Goal: Task Accomplishment & Management: Manage account settings

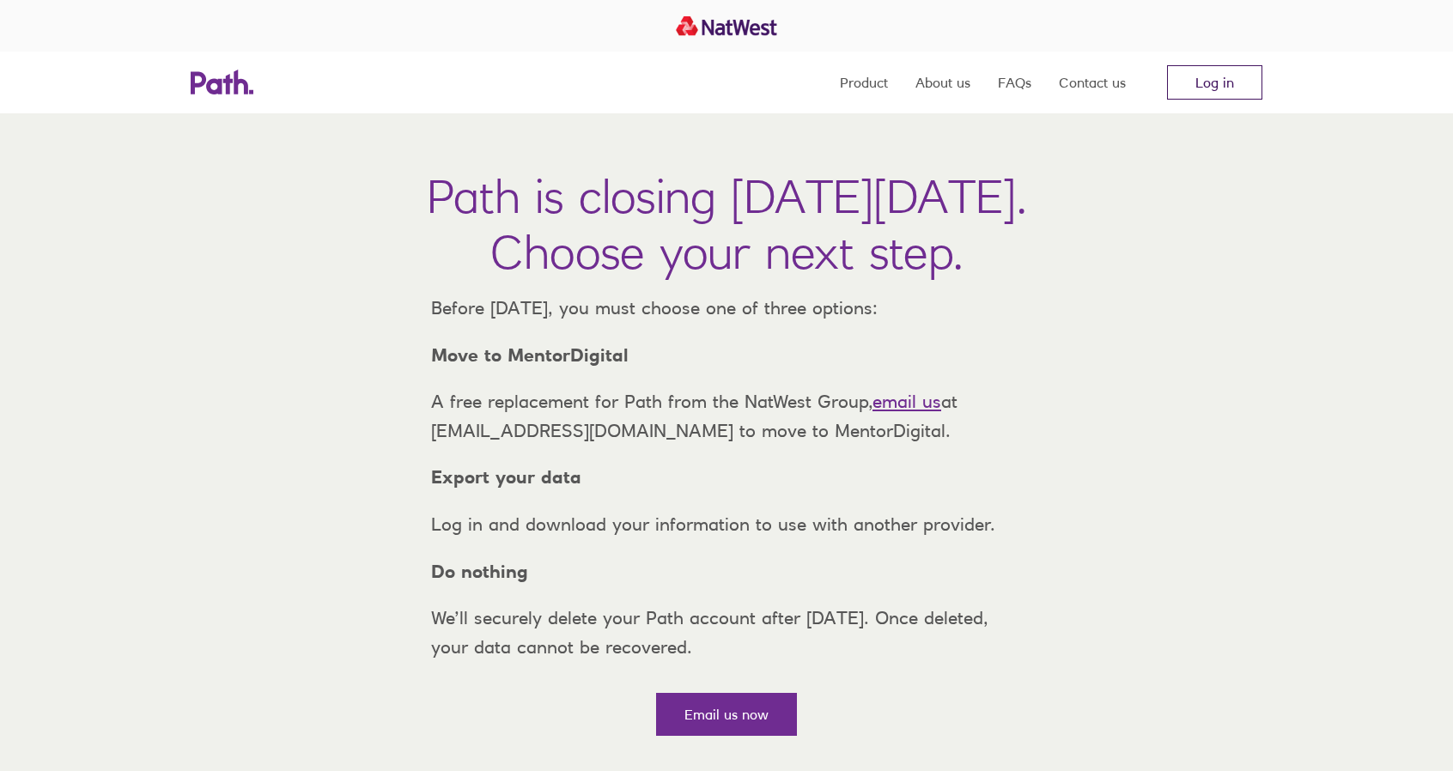
click at [1236, 81] on link "Log in" at bounding box center [1214, 82] width 95 height 34
click at [1230, 76] on link "Log in" at bounding box center [1214, 82] width 95 height 34
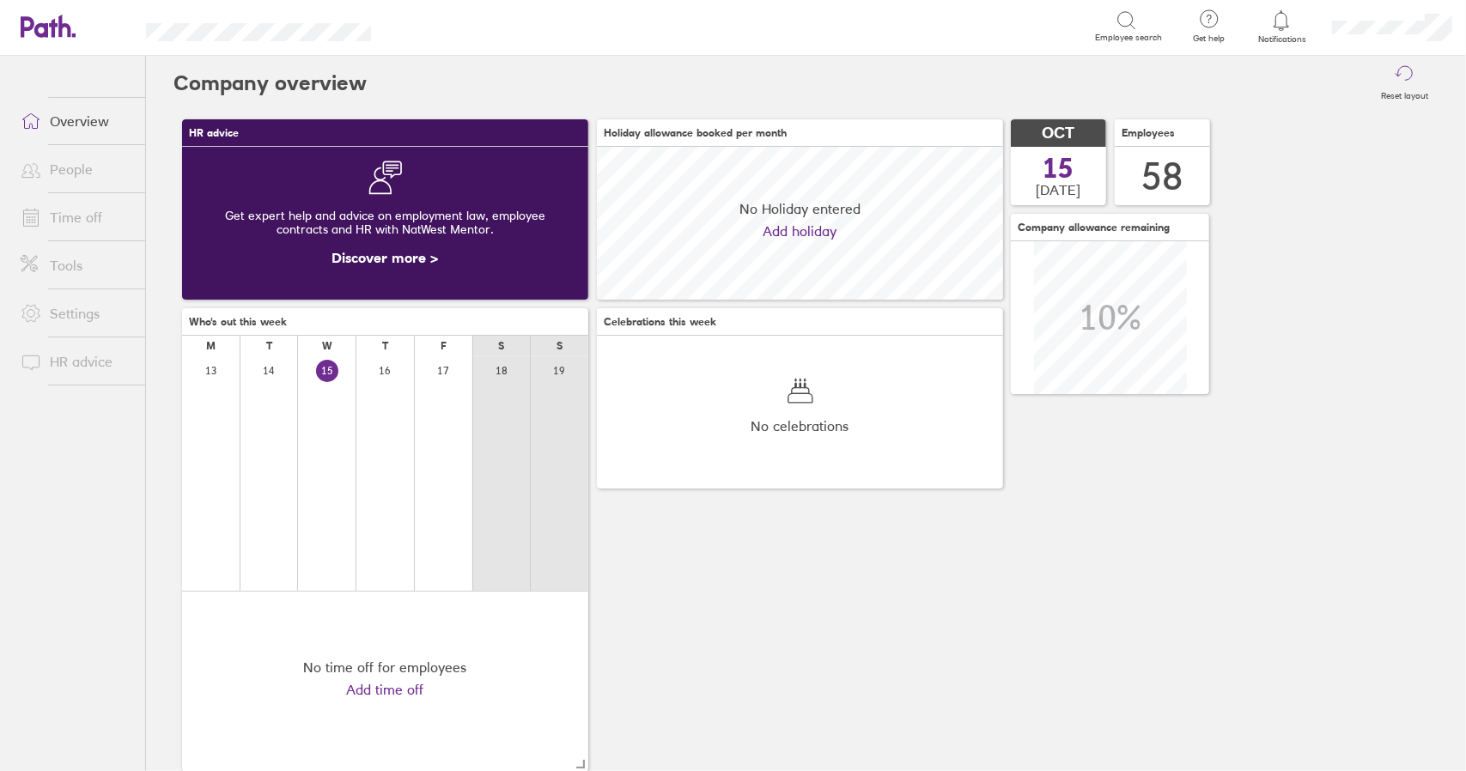
scroll to position [153, 405]
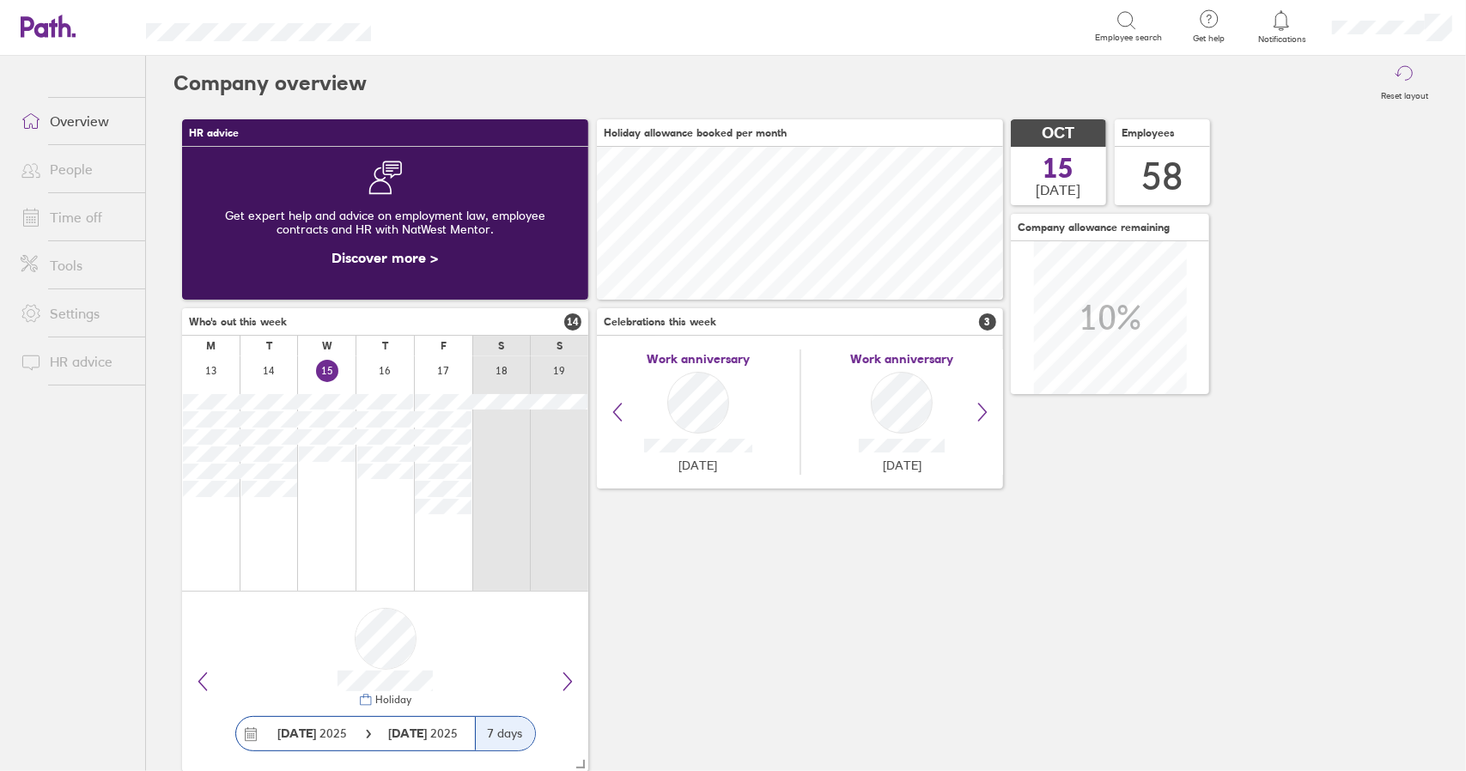
click at [69, 215] on link "Time off" at bounding box center [76, 217] width 138 height 34
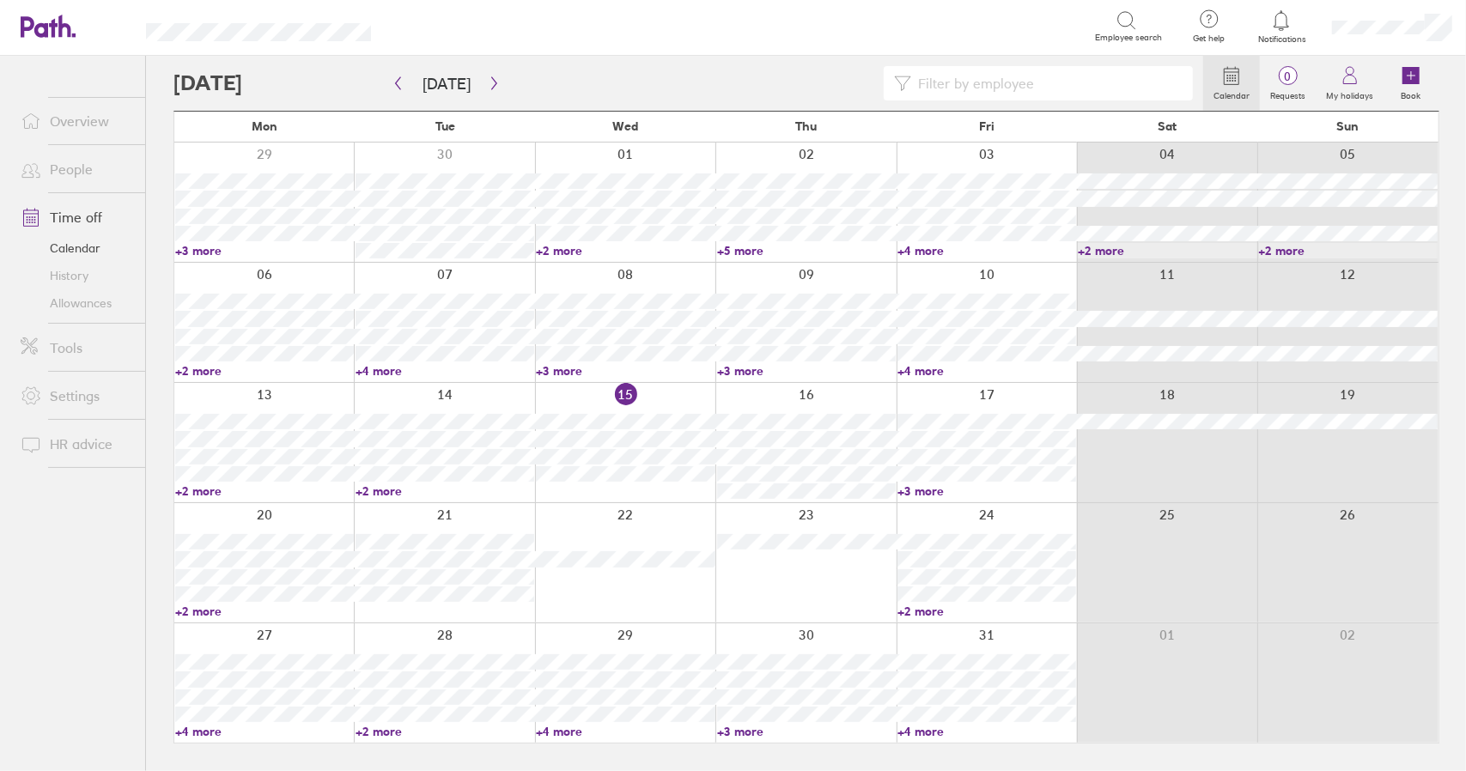
click at [923, 492] on link "+3 more" at bounding box center [987, 491] width 179 height 15
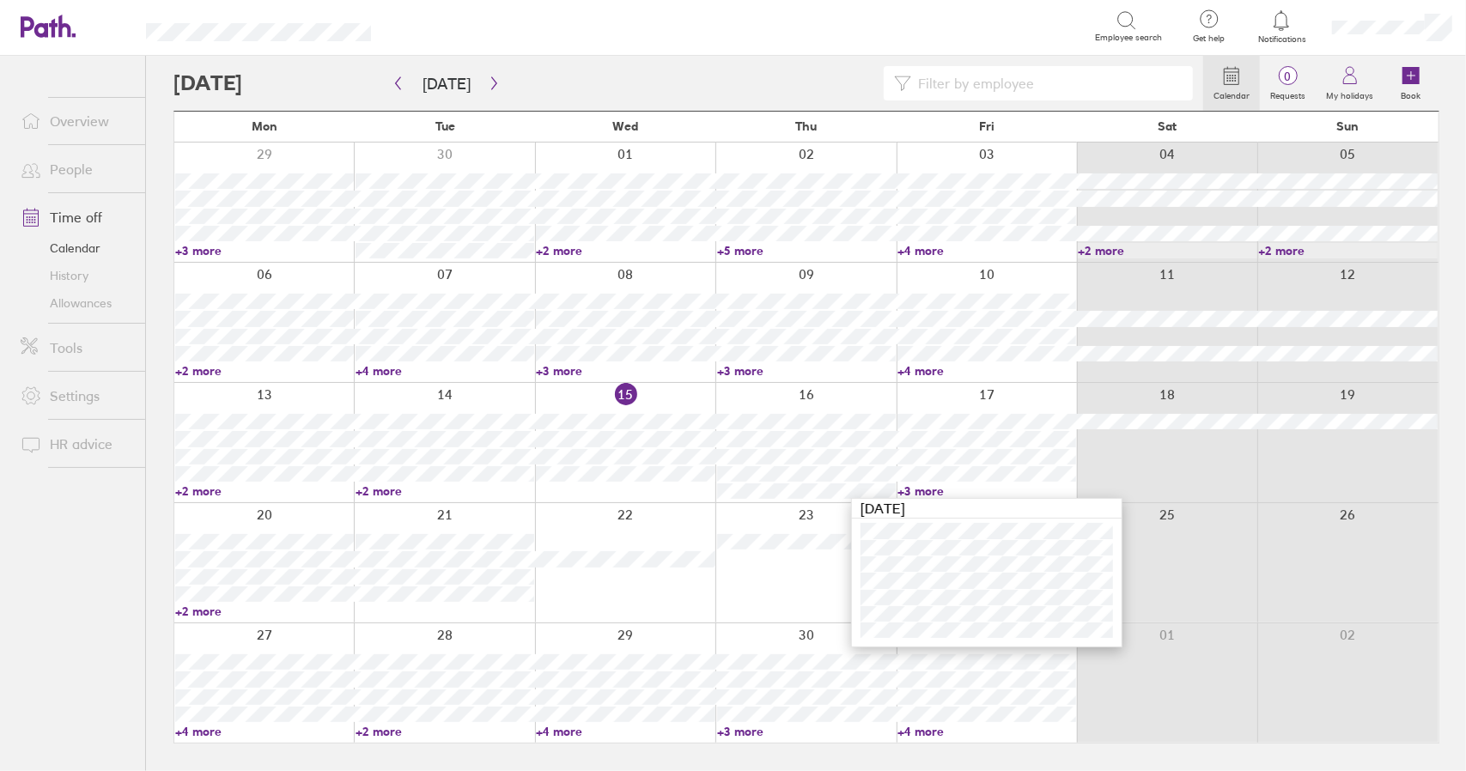
click at [923, 492] on link "+3 more" at bounding box center [987, 491] width 179 height 15
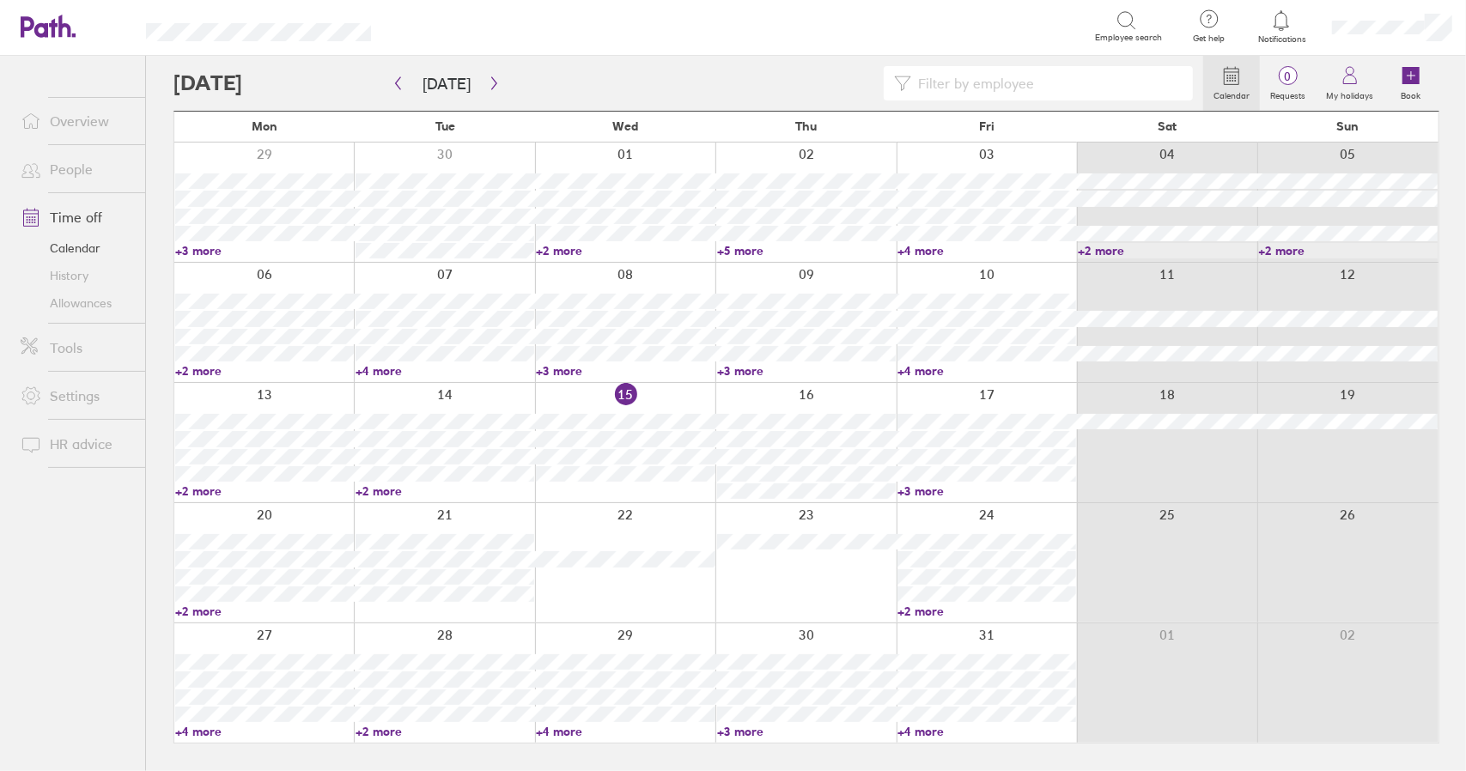
click at [205, 609] on link "+2 more" at bounding box center [264, 611] width 179 height 15
click at [206, 615] on link "+2 more" at bounding box center [264, 611] width 179 height 15
click at [203, 612] on link "+2 more" at bounding box center [264, 611] width 179 height 15
click at [931, 614] on link "+2 more" at bounding box center [987, 611] width 179 height 15
click at [914, 612] on link "+2 more" at bounding box center [987, 611] width 179 height 15
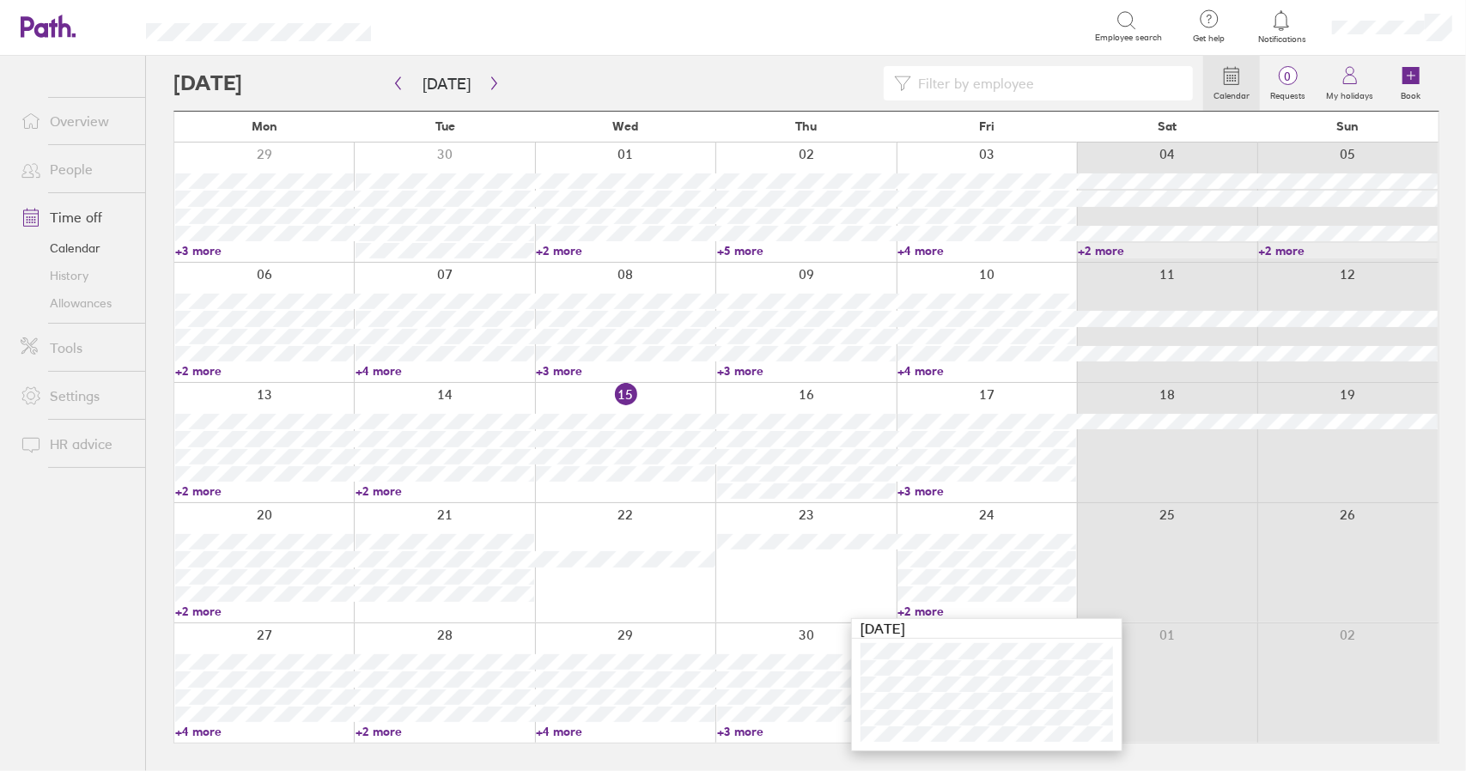
click at [199, 612] on link "+2 more" at bounding box center [264, 611] width 179 height 15
click at [205, 608] on link "+2 more" at bounding box center [264, 611] width 179 height 15
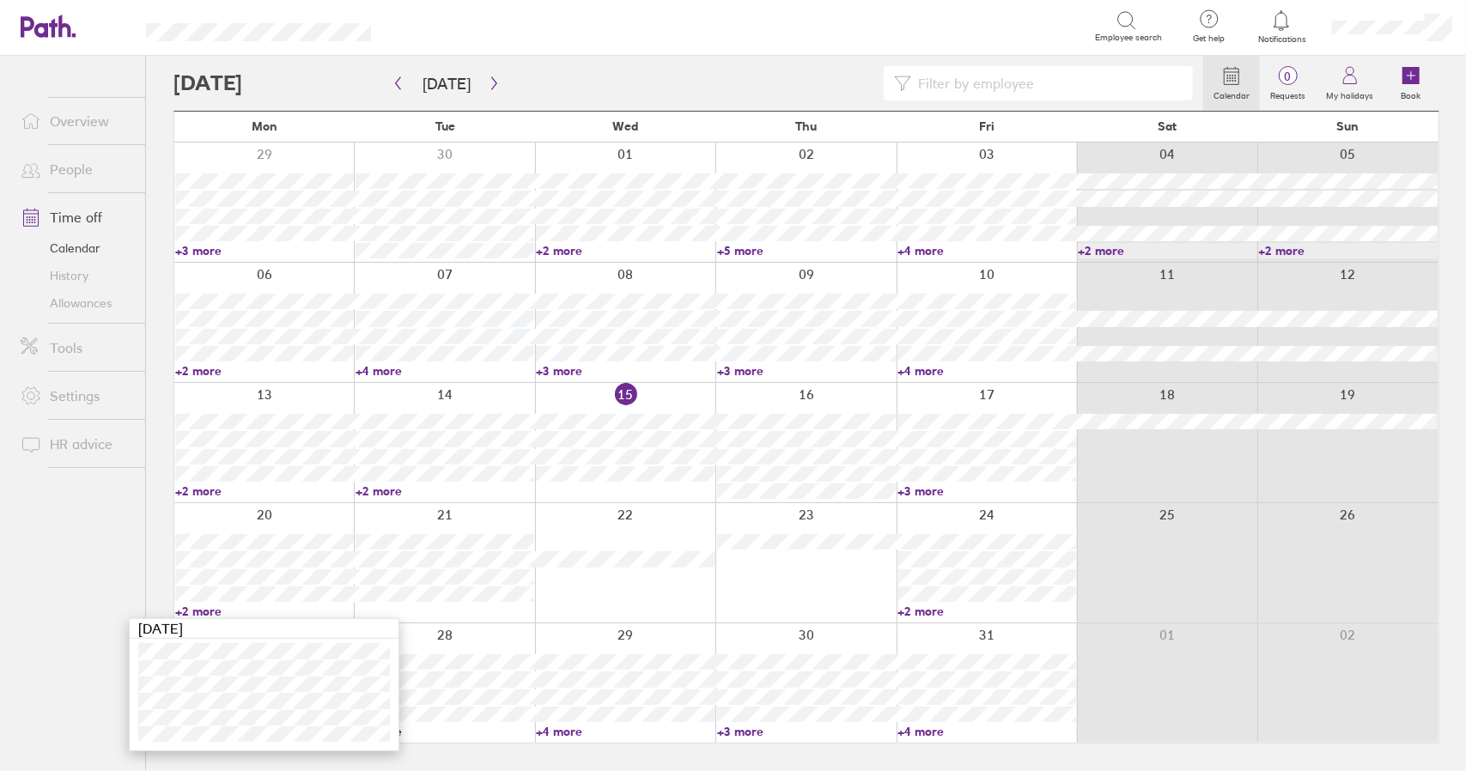
click at [920, 610] on link "+2 more" at bounding box center [987, 611] width 179 height 15
click at [921, 607] on link "+2 more" at bounding box center [987, 611] width 179 height 15
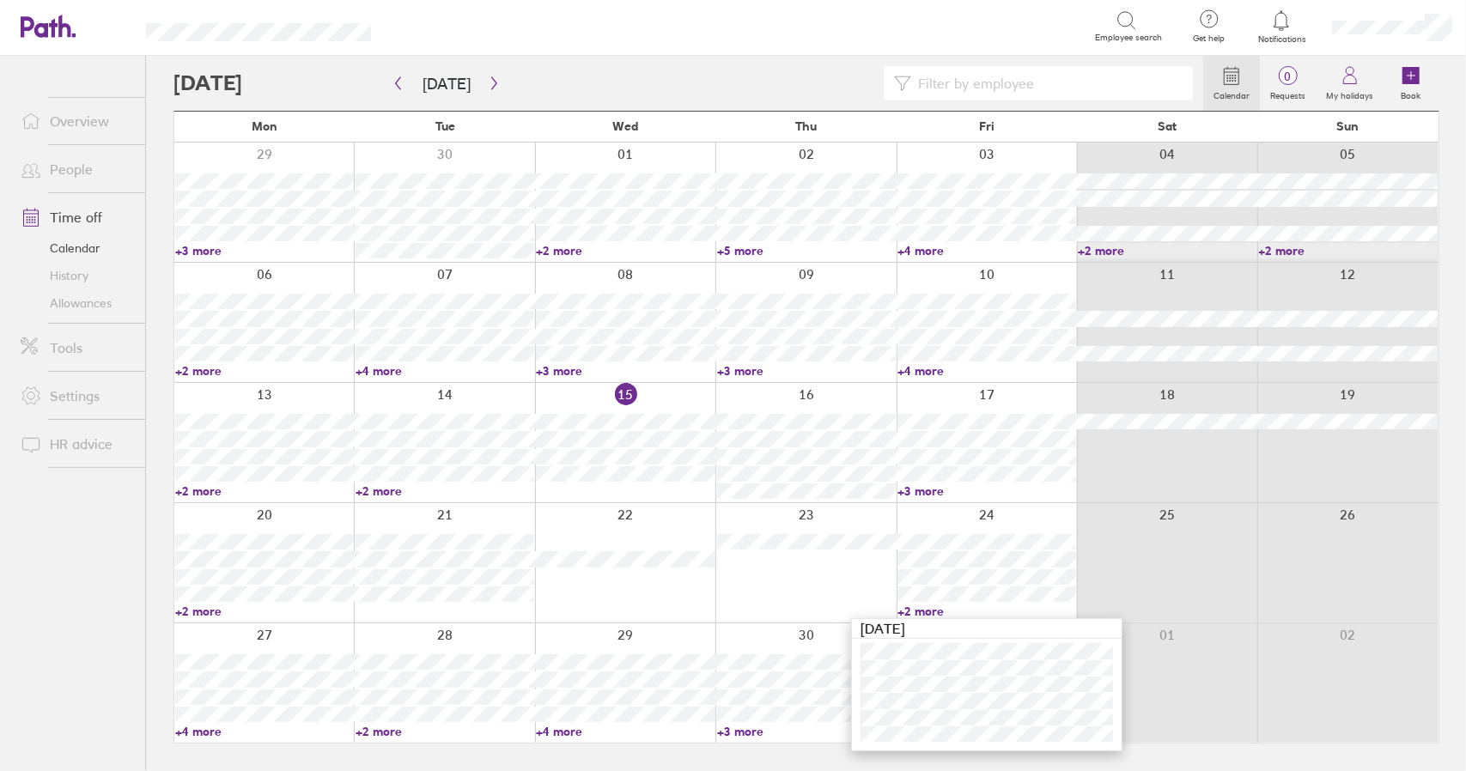
click at [210, 611] on link "+2 more" at bounding box center [264, 611] width 179 height 15
click at [198, 612] on link "+2 more" at bounding box center [264, 611] width 179 height 15
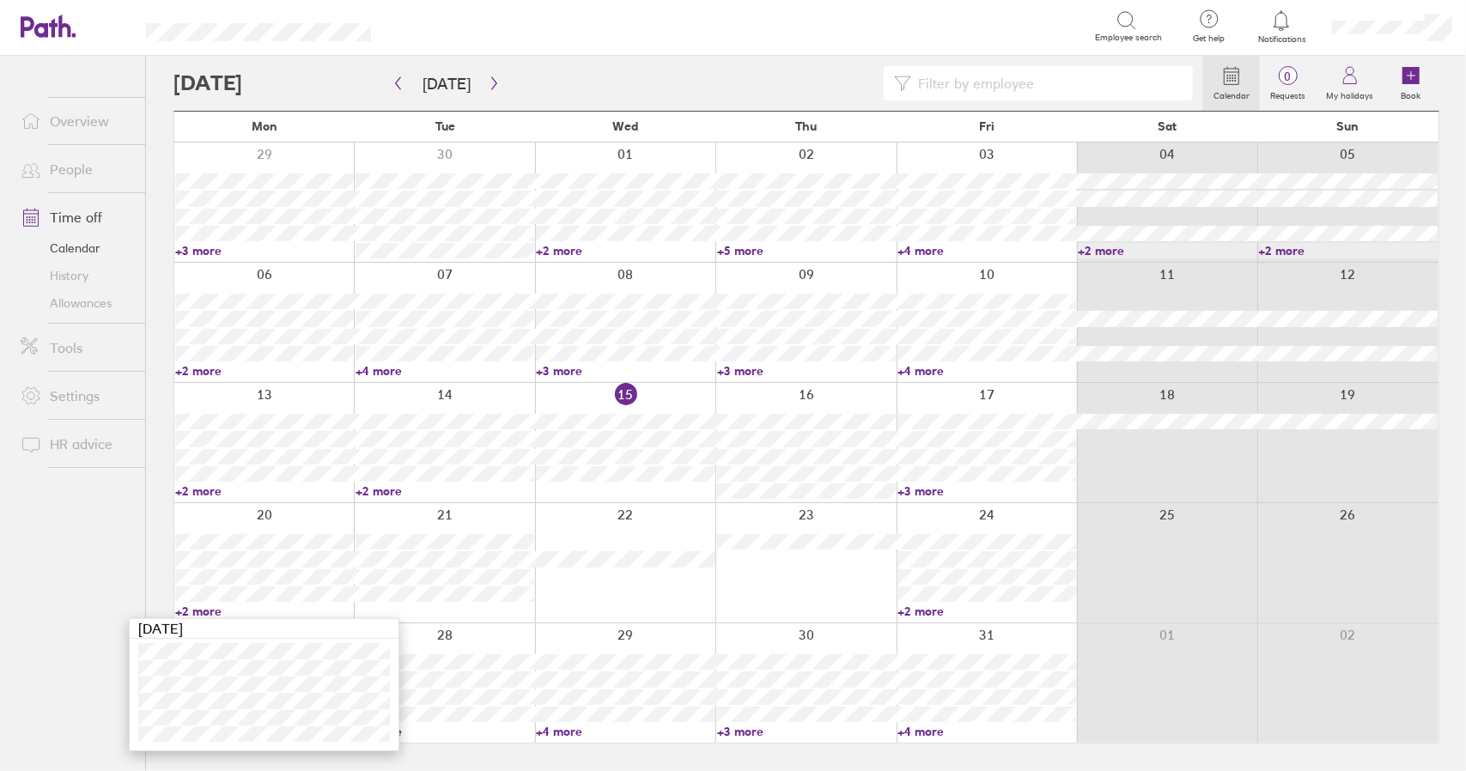
click at [917, 609] on link "+2 more" at bounding box center [987, 611] width 179 height 15
click at [924, 611] on link "+2 more" at bounding box center [987, 611] width 179 height 15
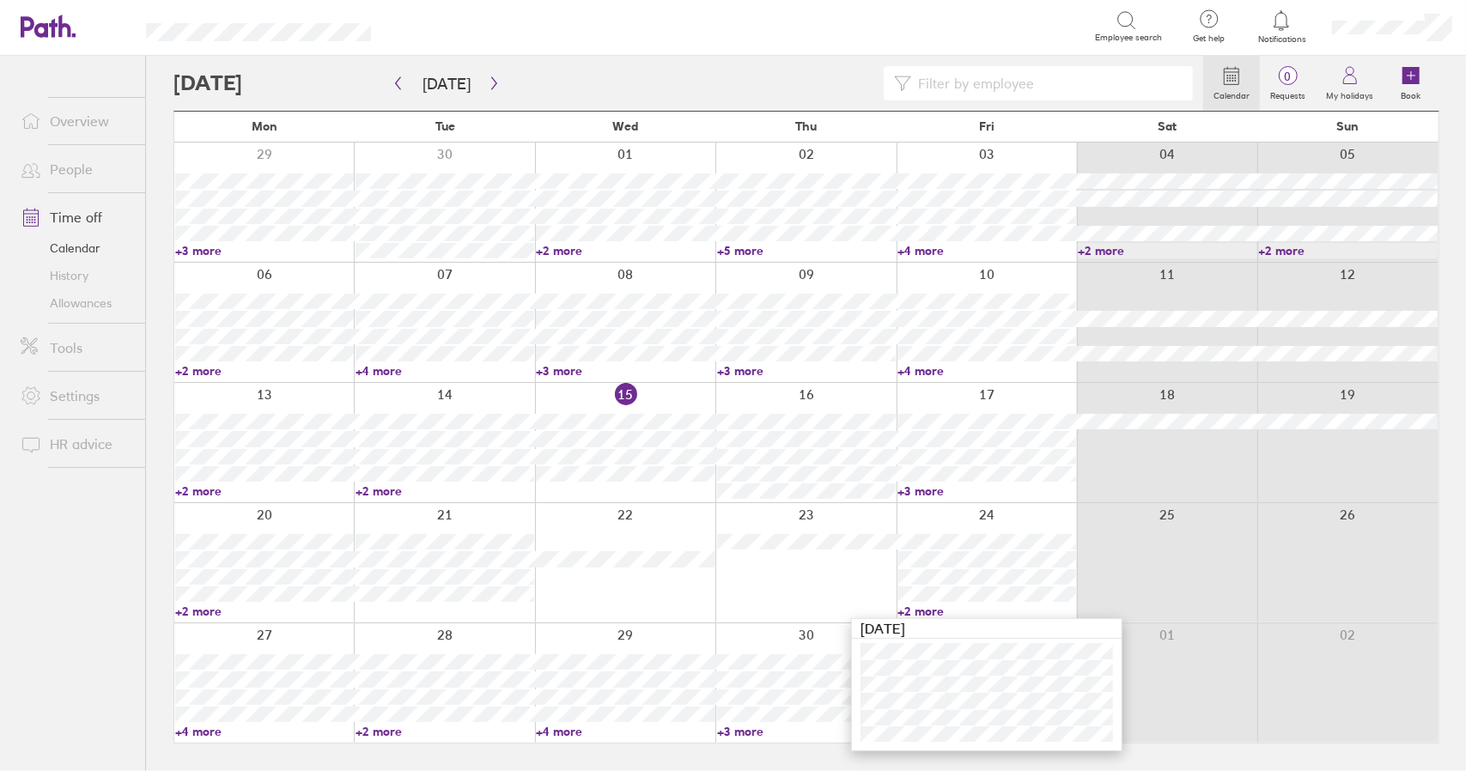
click at [198, 612] on link "+2 more" at bounding box center [264, 611] width 179 height 15
click at [201, 613] on link "+2 more" at bounding box center [264, 611] width 179 height 15
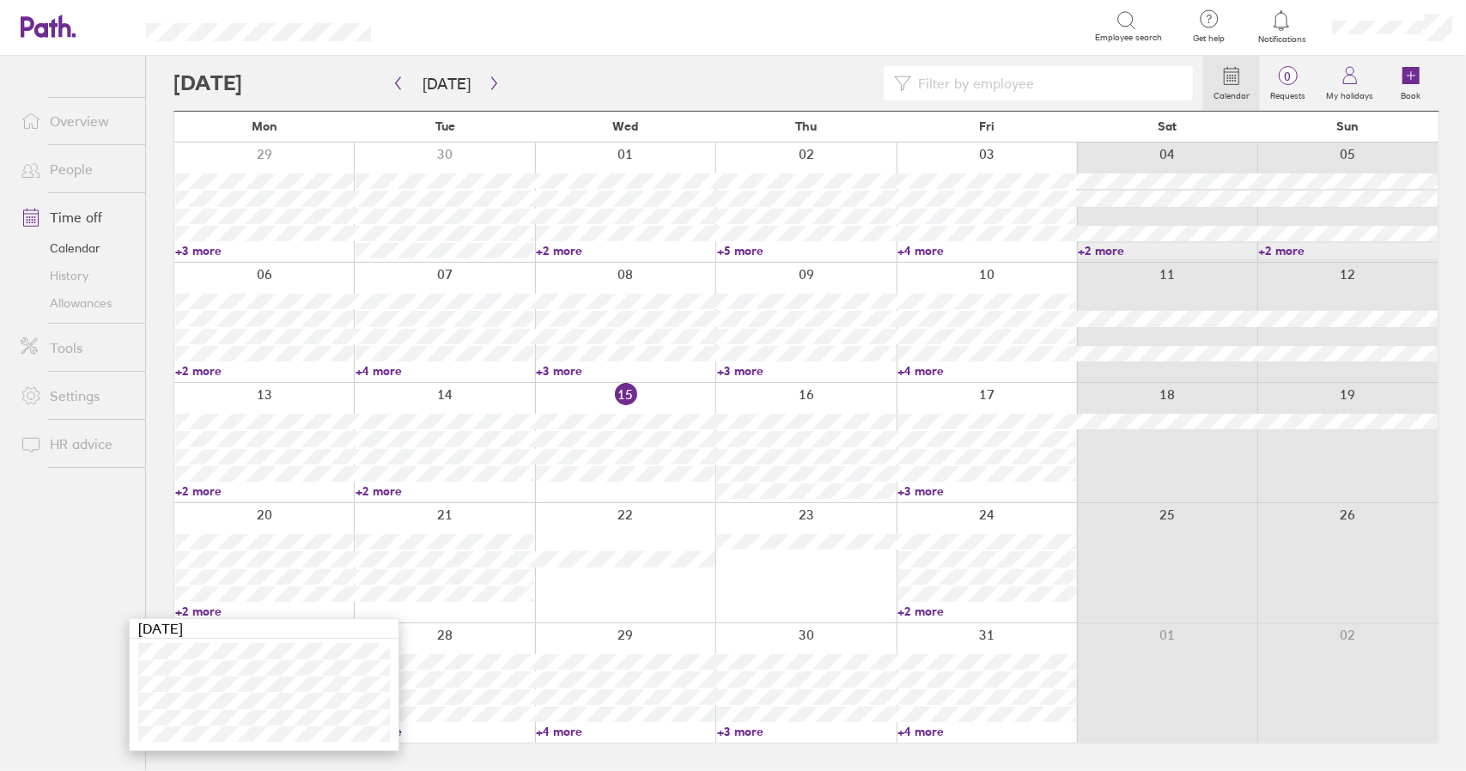
click at [203, 611] on link "+2 more" at bounding box center [264, 611] width 179 height 15
click at [917, 615] on link "+2 more" at bounding box center [987, 611] width 179 height 15
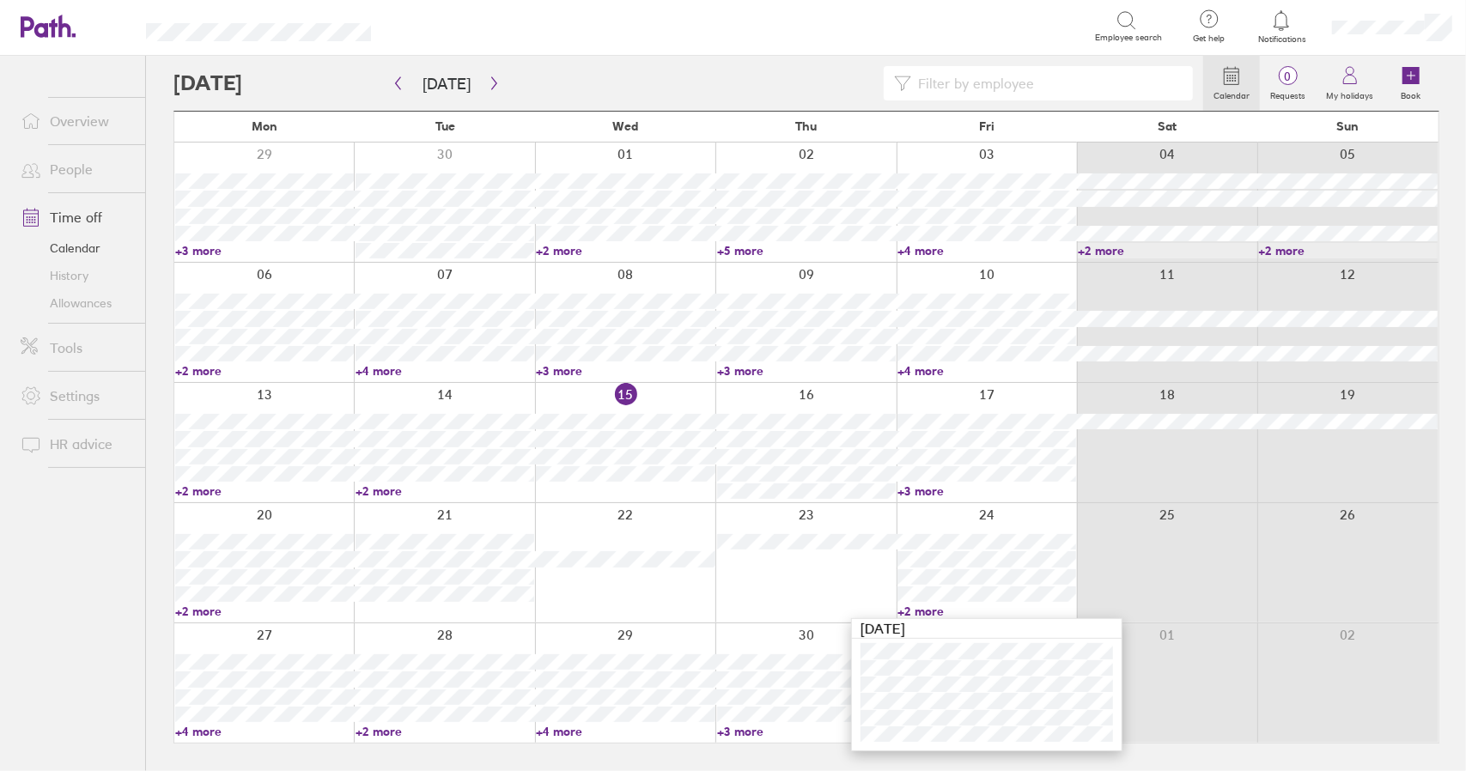
click at [206, 610] on link "+2 more" at bounding box center [264, 611] width 179 height 15
click at [204, 617] on link "+2 more" at bounding box center [264, 611] width 179 height 15
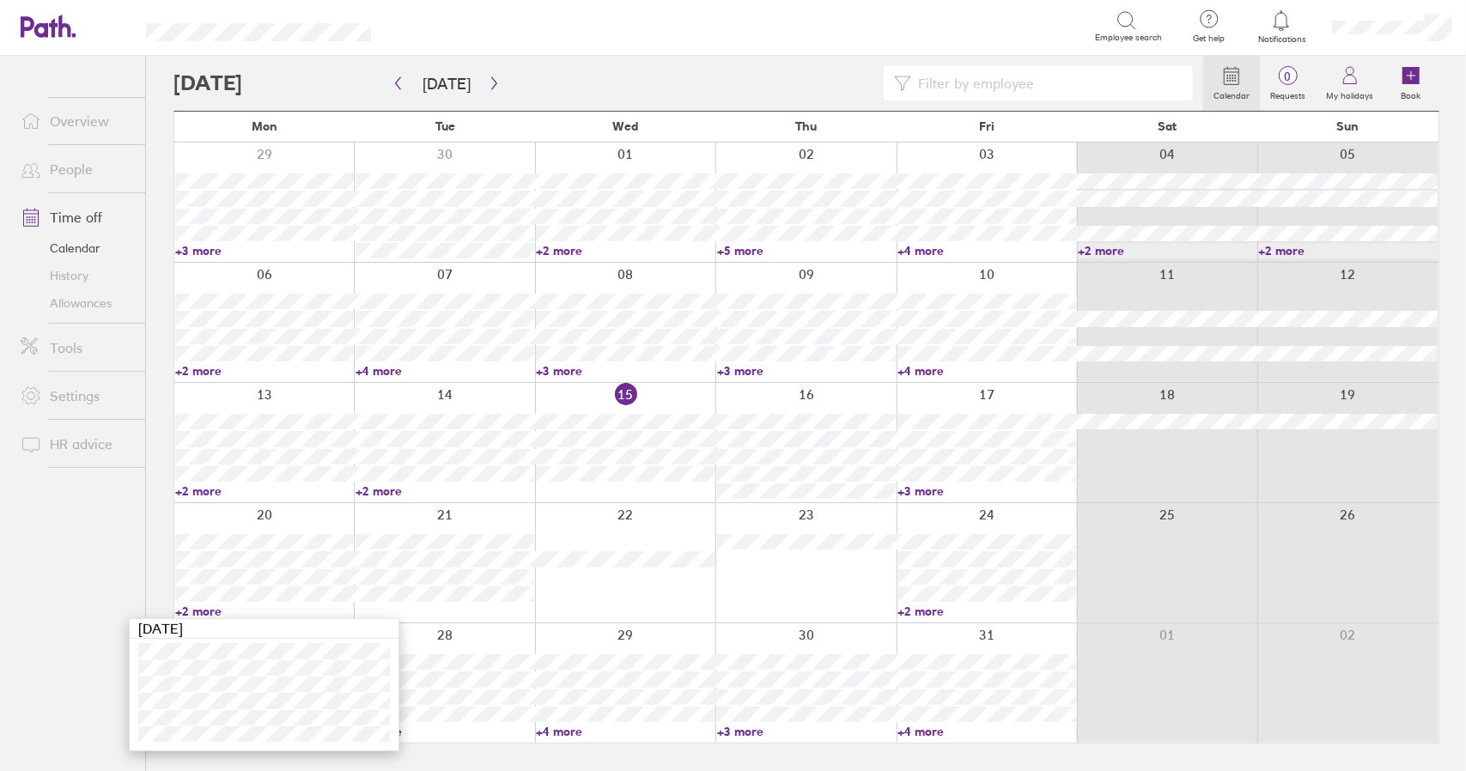
click at [201, 614] on link "+2 more" at bounding box center [264, 611] width 179 height 15
click at [923, 611] on link "+2 more" at bounding box center [987, 611] width 179 height 15
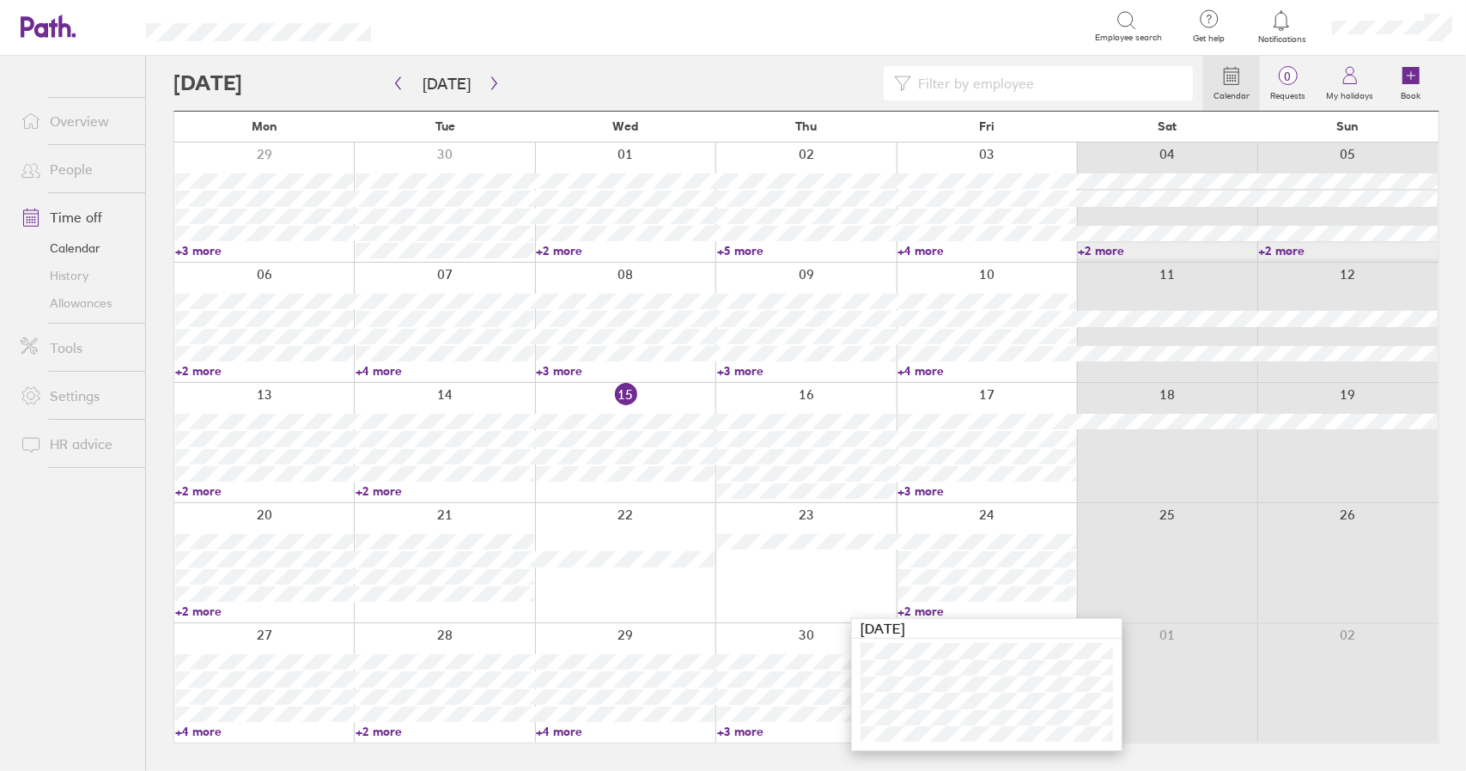
click at [926, 611] on link "+2 more" at bounding box center [987, 611] width 179 height 15
click at [663, 392] on div at bounding box center [625, 442] width 180 height 119
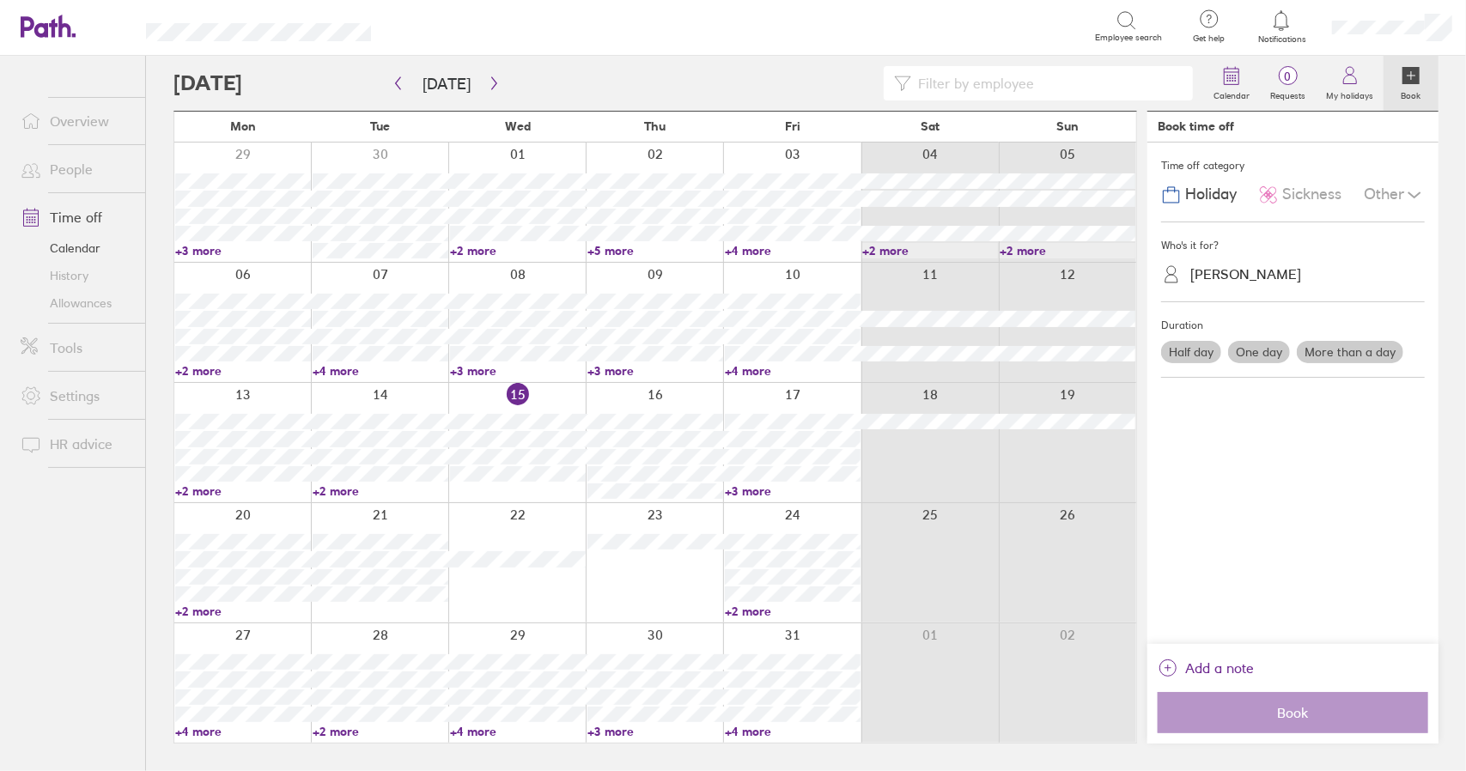
click at [1302, 200] on span "Sickness" at bounding box center [1311, 195] width 59 height 18
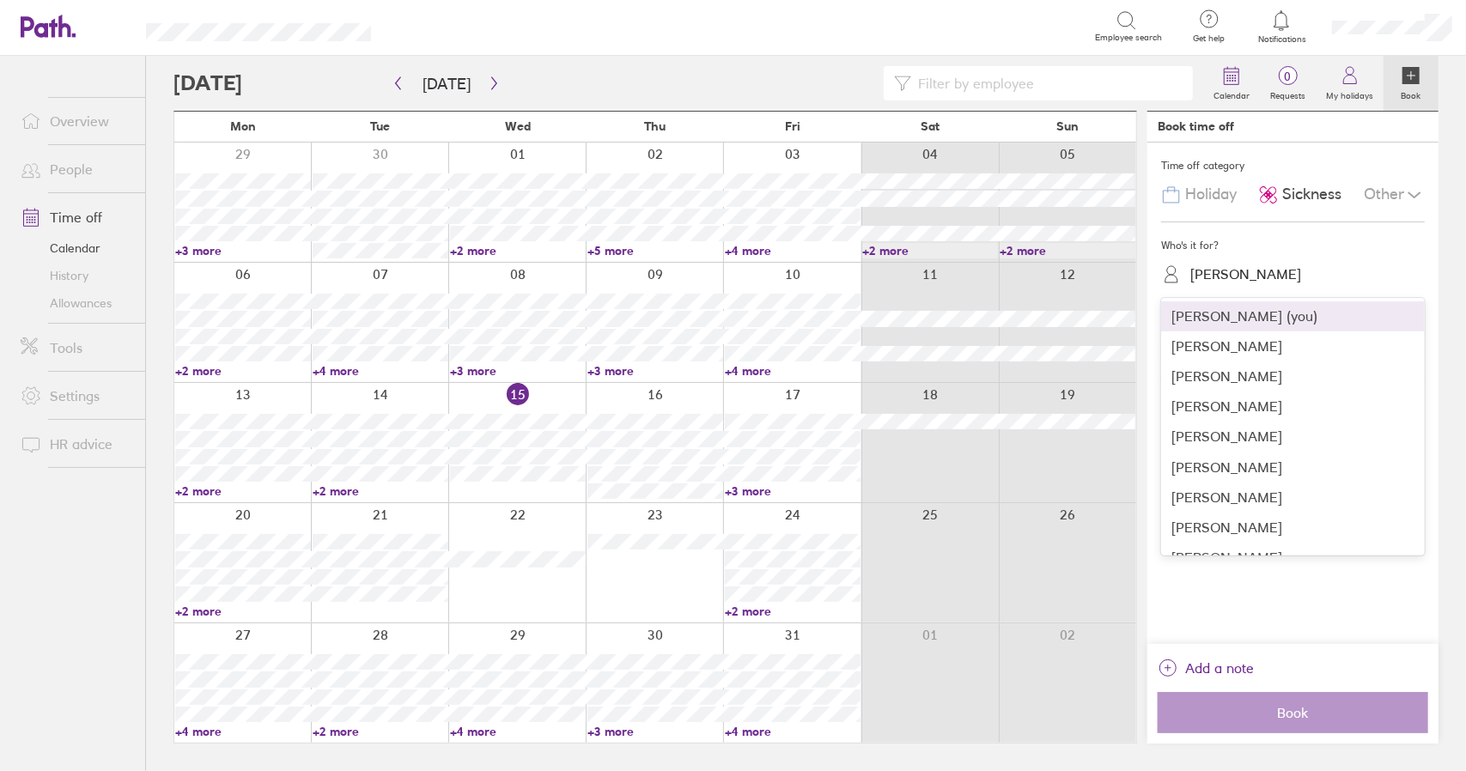
click at [1252, 269] on div "[PERSON_NAME]" at bounding box center [1246, 274] width 111 height 16
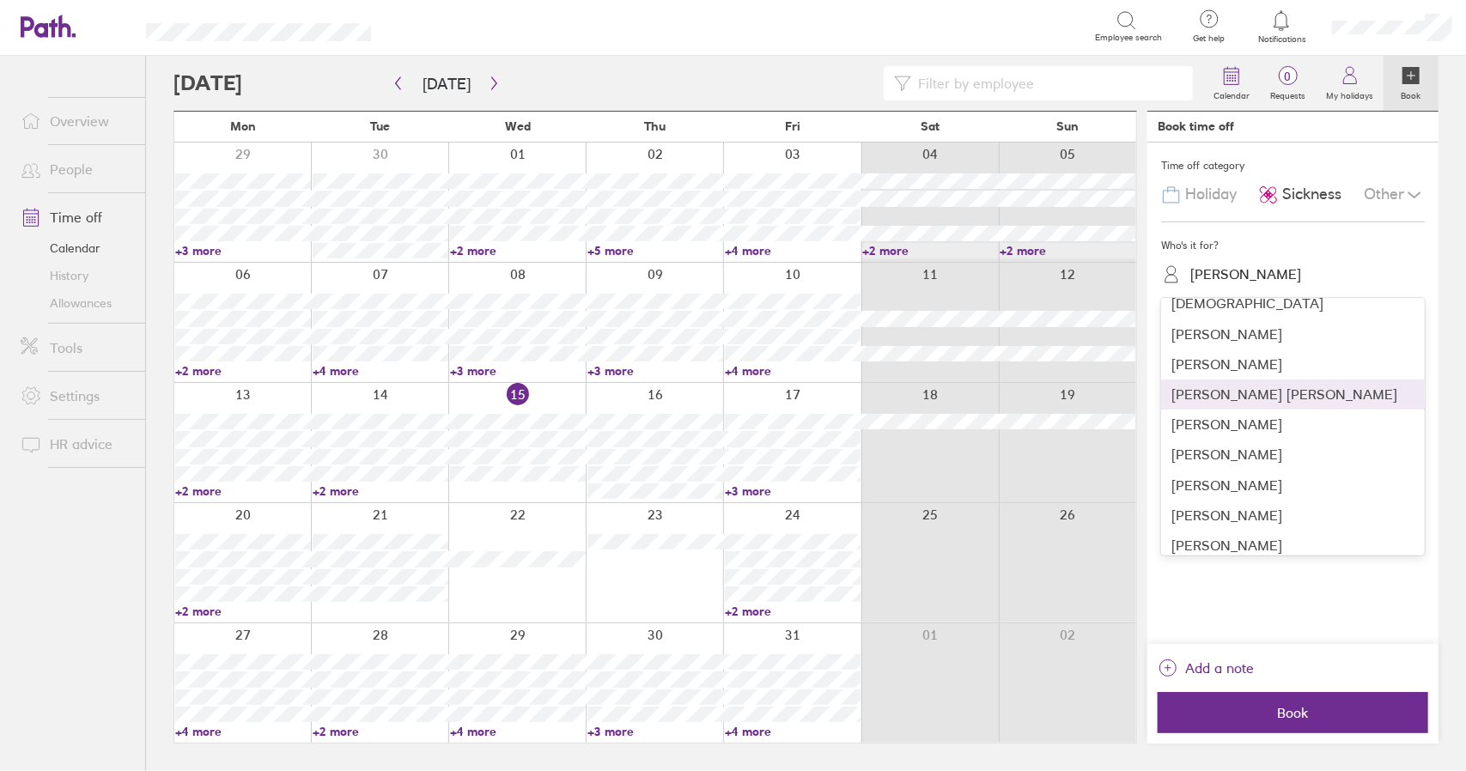
scroll to position [1460, 0]
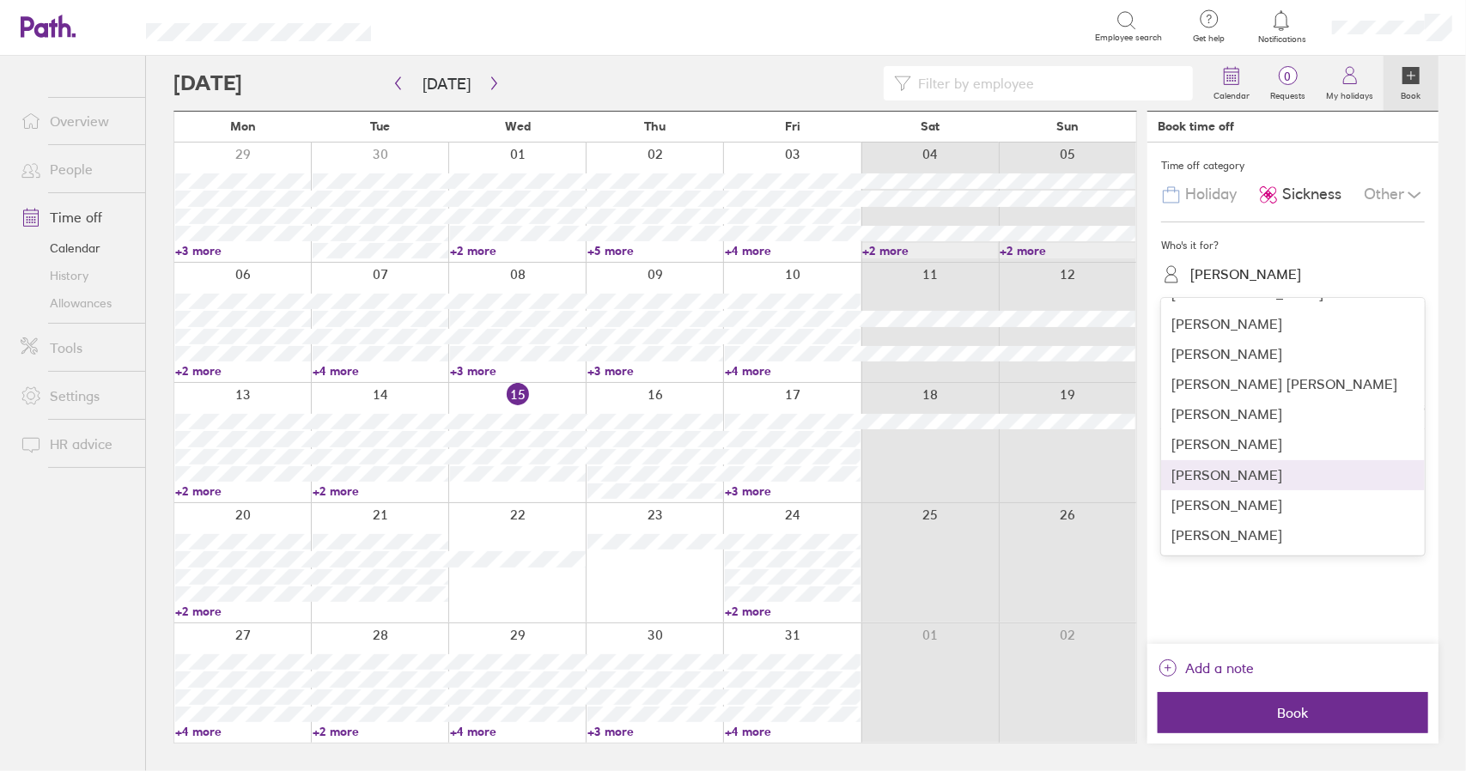
click at [1266, 460] on div "[PERSON_NAME]" at bounding box center [1293, 475] width 264 height 30
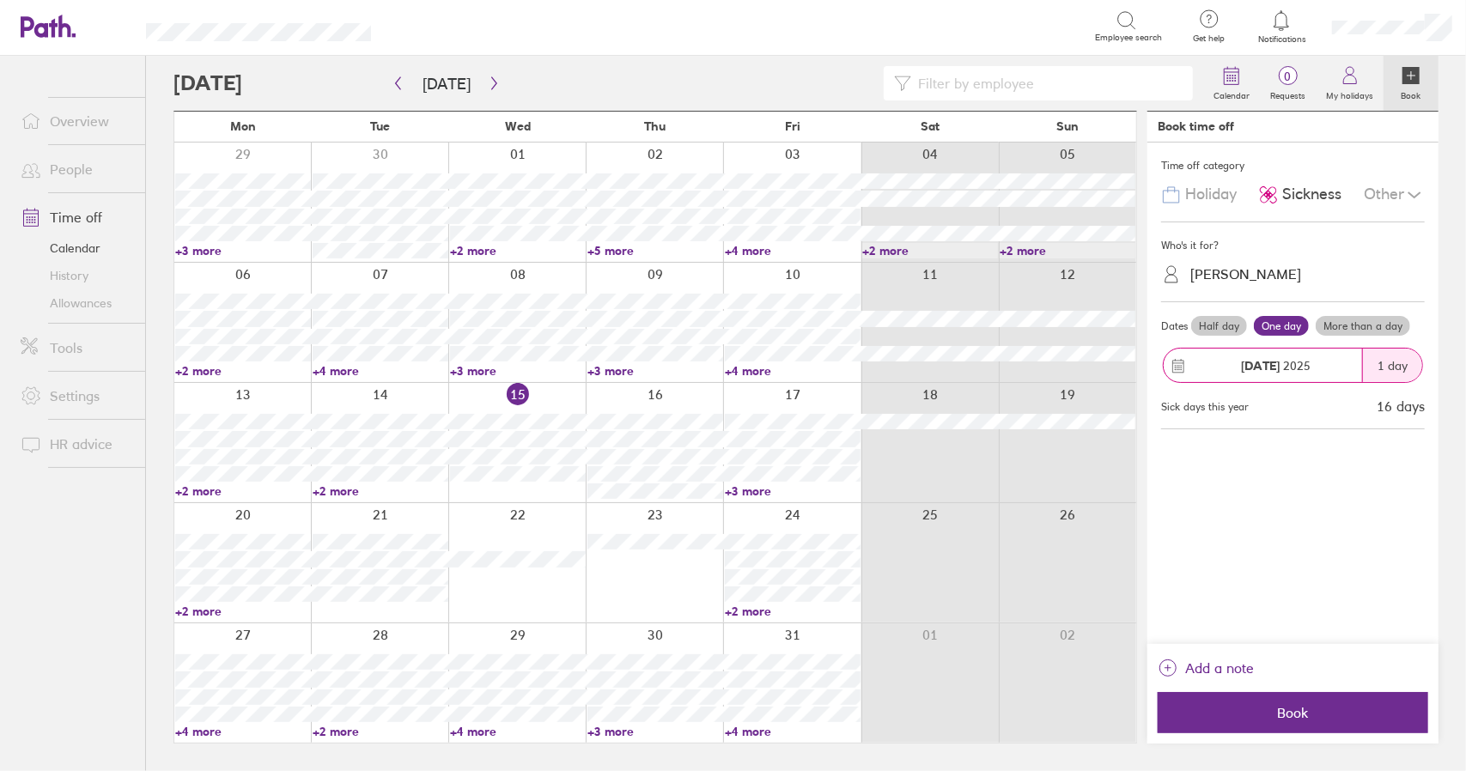
click at [70, 204] on link "Time off" at bounding box center [76, 217] width 138 height 34
